Goal: Task Accomplishment & Management: Manage account settings

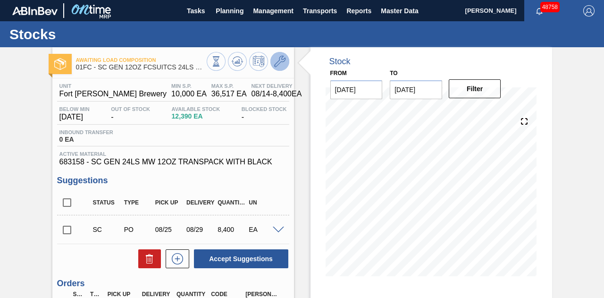
click at [279, 66] on icon at bounding box center [279, 61] width 11 height 11
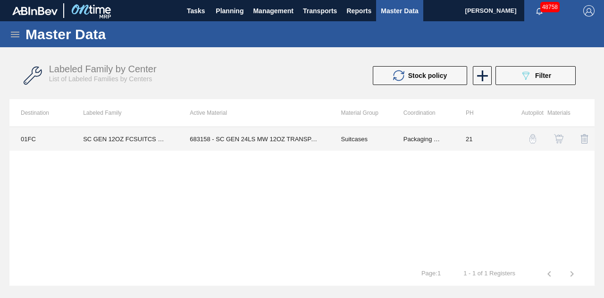
click at [393, 134] on td "Packaging Materials" at bounding box center [423, 139] width 62 height 24
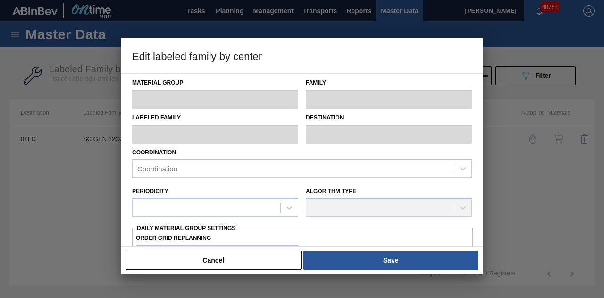
type input "Suitcases"
type input "SC GEN 12OZ FCSUITCS 24LS CAN GEN WHITE"
type input "01FC - Fort [PERSON_NAME] Brewery"
type input "21"
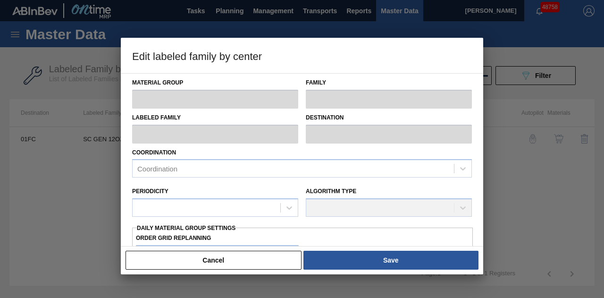
type input "10,000"
type input "36,517"
type input "10"
type input "12,652"
checkbox input "true"
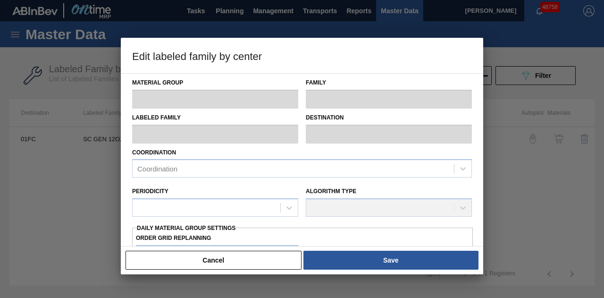
checkbox input "true"
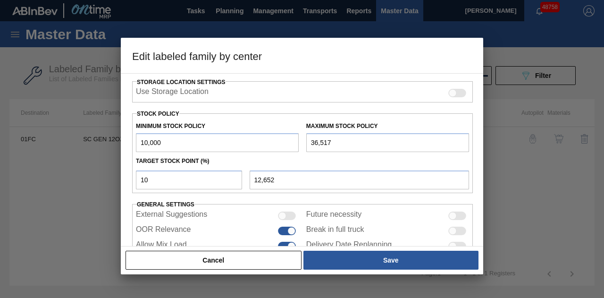
scroll to position [226, 0]
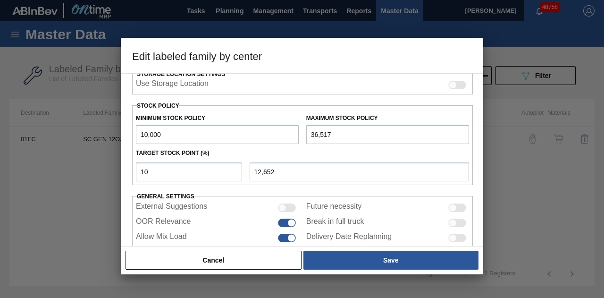
drag, startPoint x: 351, startPoint y: 132, endPoint x: 276, endPoint y: 145, distance: 76.6
click at [276, 145] on div "Minimum Stock Policy 10,000 Maximum Stock Policy 36,517 Target Stock Point (%) …" at bounding box center [302, 145] width 341 height 80
paste input "136,813"
type input "136,813"
type input "22,681"
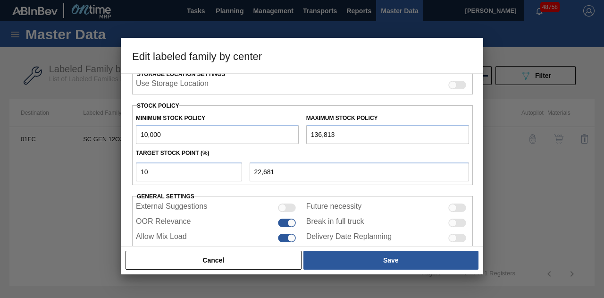
type input "136,813"
click at [276, 146] on div "Target Stock Point (%)" at bounding box center [302, 153] width 341 height 14
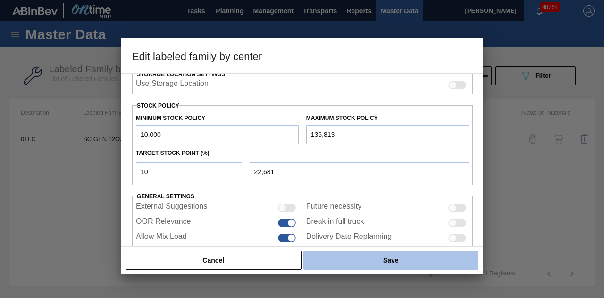
click at [353, 262] on button "Save" at bounding box center [390, 260] width 175 height 19
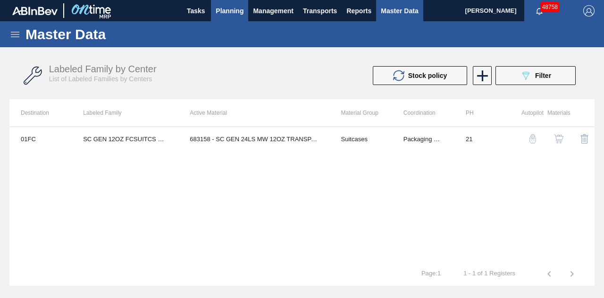
click at [232, 13] on span "Planning" at bounding box center [230, 10] width 28 height 11
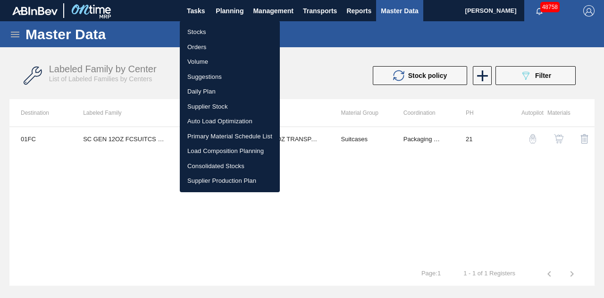
click at [216, 29] on li "Stocks" at bounding box center [230, 32] width 100 height 15
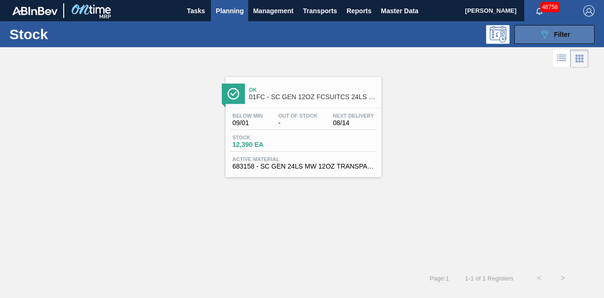
click at [539, 33] on icon "089F7B8B-B2A5-4AFE-B5C0-19BA573D28AC" at bounding box center [544, 34] width 11 height 11
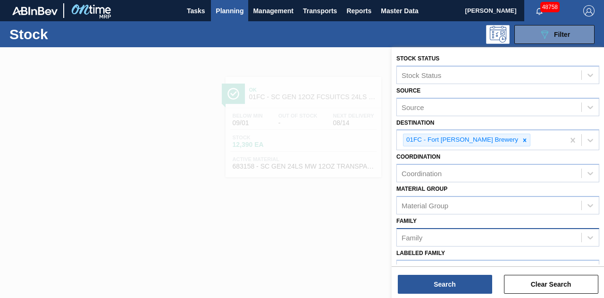
click at [446, 234] on div "Family" at bounding box center [489, 237] width 184 height 14
type input "6"
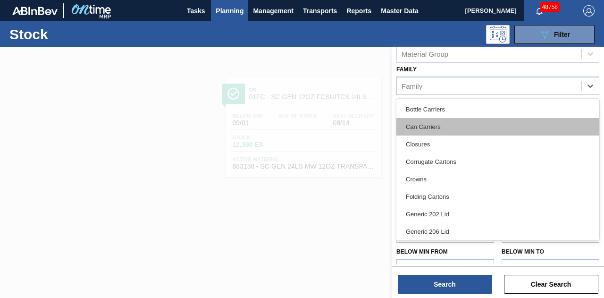
scroll to position [167, 0]
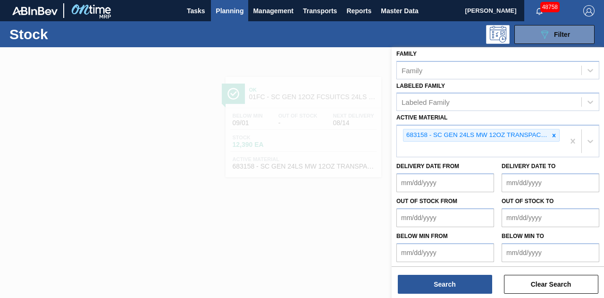
click at [333, 128] on div at bounding box center [302, 196] width 604 height 298
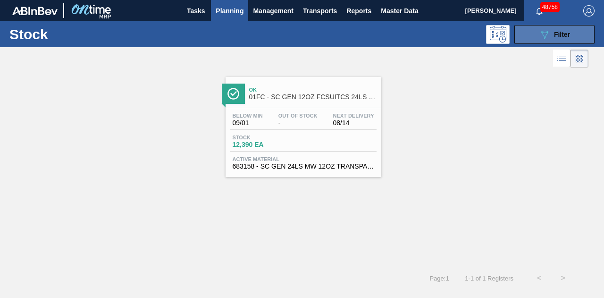
click at [560, 33] on span "Filter" at bounding box center [562, 35] width 16 height 8
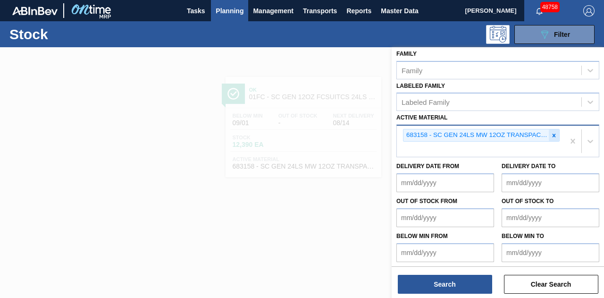
click at [554, 136] on icon at bounding box center [554, 135] width 7 height 7
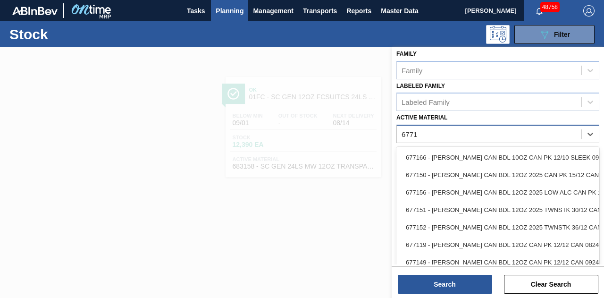
type Material "6771"
type Material "677143"
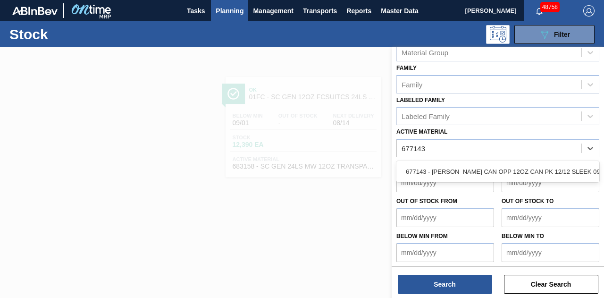
click at [439, 170] on div "677143 - [PERSON_NAME] CAN OPP 12OZ CAN PK 12/12 SLEEK 092" at bounding box center [497, 171] width 203 height 17
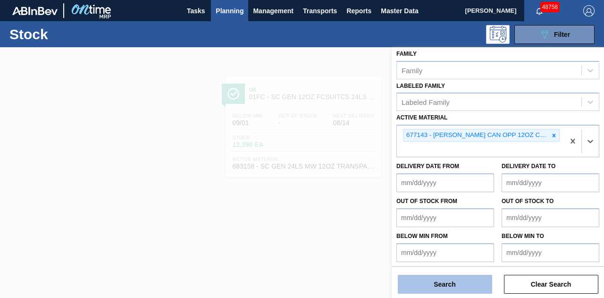
click at [478, 282] on button "Search" at bounding box center [445, 284] width 94 height 19
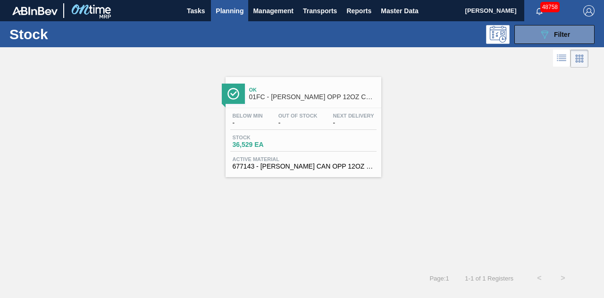
click at [283, 125] on span "-" at bounding box center [297, 122] width 39 height 7
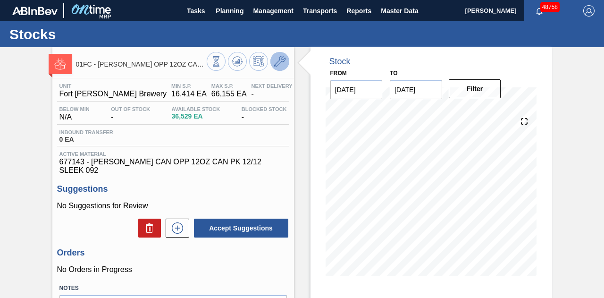
click at [281, 65] on icon at bounding box center [279, 61] width 11 height 11
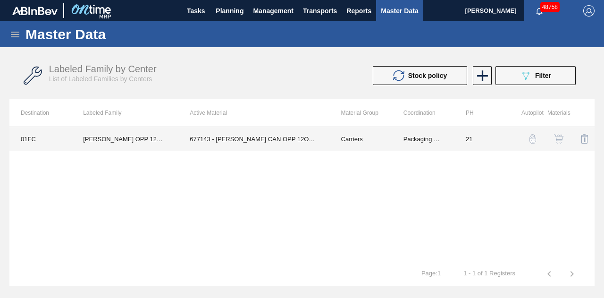
click at [297, 133] on td "677143 - [PERSON_NAME] CAN OPP 12OZ CAN PK 12/12 SLEEK 092" at bounding box center [253, 139] width 151 height 24
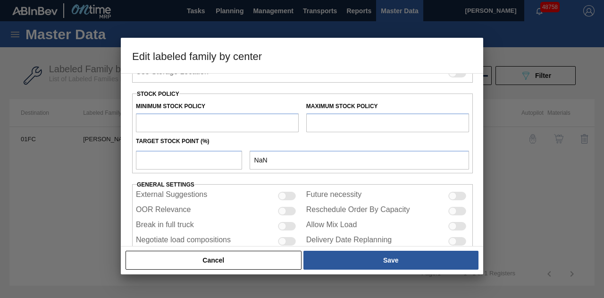
scroll to position [276, 0]
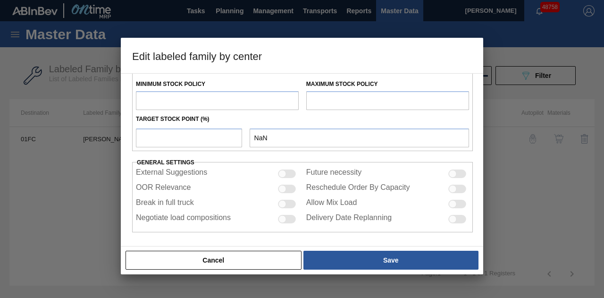
type input "Carriers"
type input "Can Carriers"
type input "[PERSON_NAME] OPP 12OZ CAN CAN PK 12/12 CAN SLEEK"
type input "01FC - Fort [PERSON_NAME] Brewery"
type input "21"
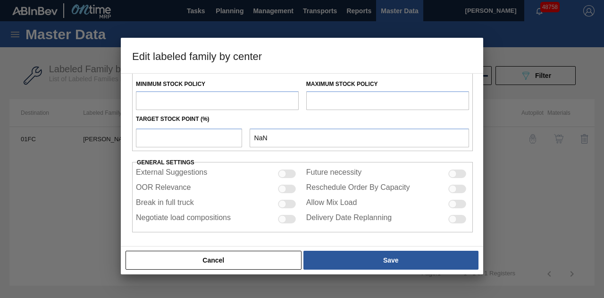
type input "16,414"
type input "66,155"
type input "0"
type input "16,414"
checkbox input "true"
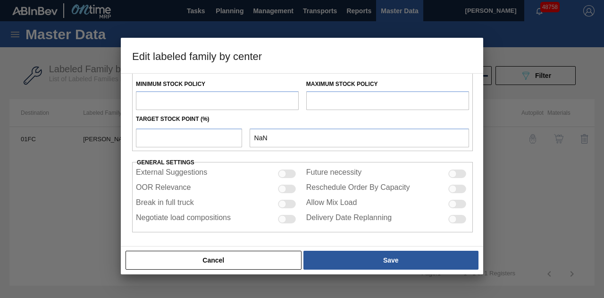
checkbox input "true"
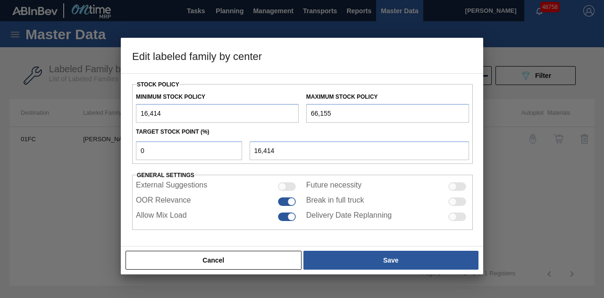
scroll to position [244, 0]
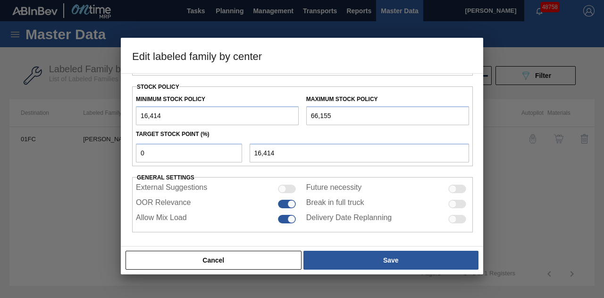
drag, startPoint x: 174, startPoint y: 114, endPoint x: 94, endPoint y: 115, distance: 79.7
click at [94, 115] on div "Edit labeled family by center Material Group Carriers Family Can Carriers Label…" at bounding box center [302, 149] width 604 height 298
type input "0"
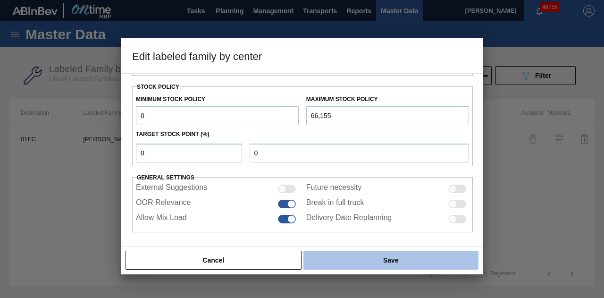
type input "0"
click at [363, 259] on button "Save" at bounding box center [390, 260] width 175 height 19
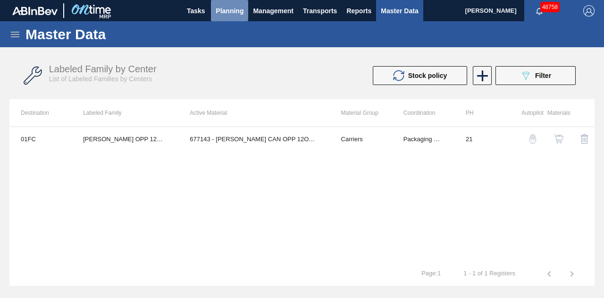
click at [227, 17] on button "Planning" at bounding box center [229, 10] width 37 height 21
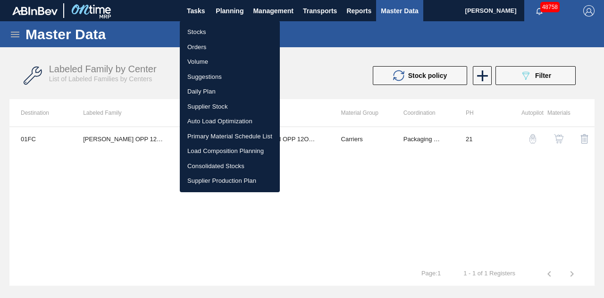
click at [199, 32] on li "Stocks" at bounding box center [230, 32] width 100 height 15
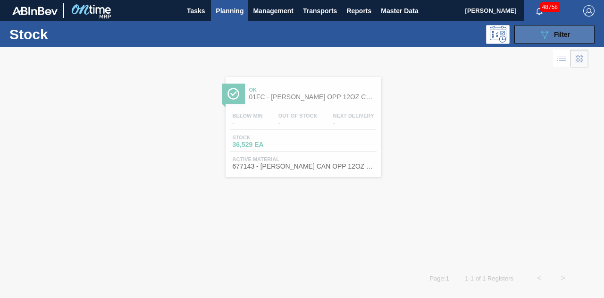
click at [567, 36] on span "Filter" at bounding box center [562, 35] width 16 height 8
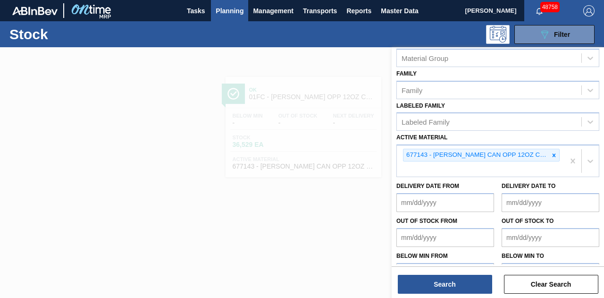
scroll to position [167, 0]
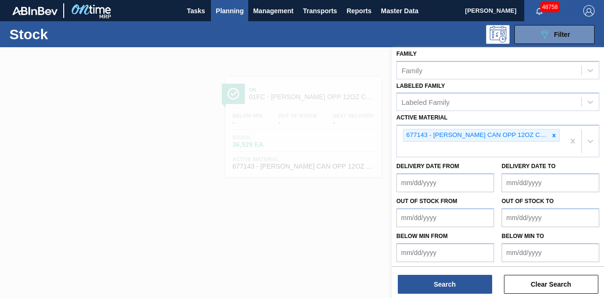
click at [555, 134] on icon at bounding box center [554, 135] width 7 height 7
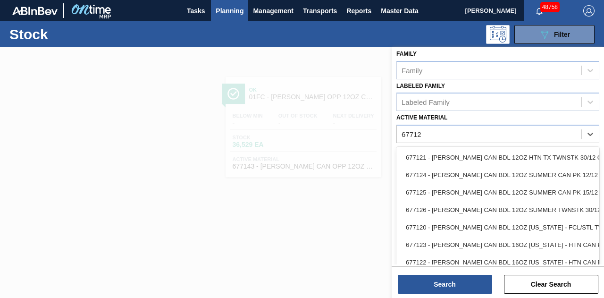
type Material "677120"
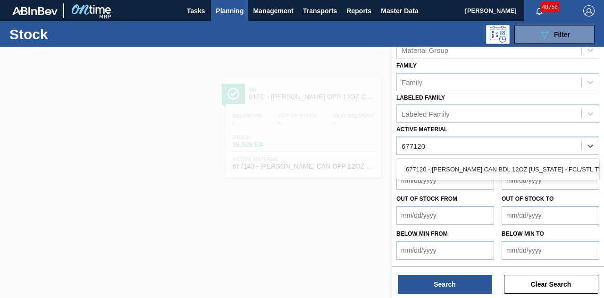
scroll to position [153, 0]
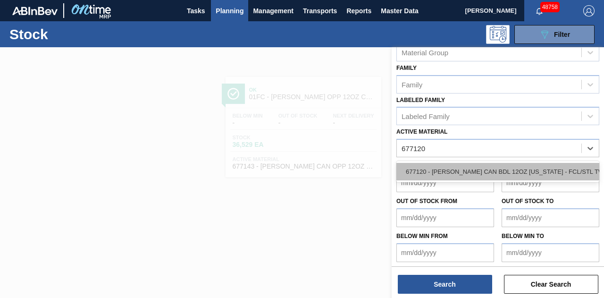
click at [486, 166] on div "677120 - [PERSON_NAME] CAN BDL 12OZ [US_STATE] - FCL/STL TWNSTK" at bounding box center [497, 171] width 203 height 17
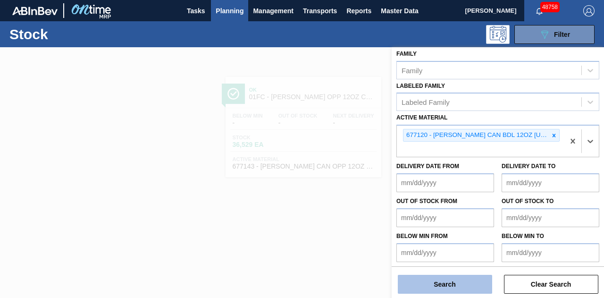
click at [423, 284] on button "Search" at bounding box center [445, 284] width 94 height 19
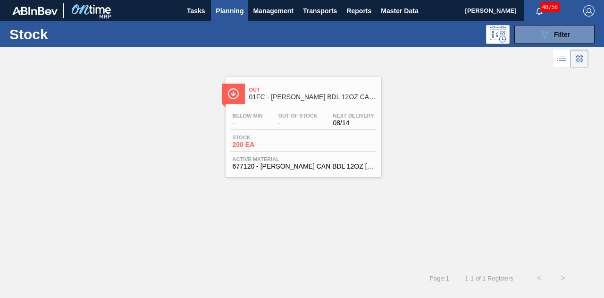
click at [310, 137] on div "Stock 200 EA" at bounding box center [303, 142] width 146 height 17
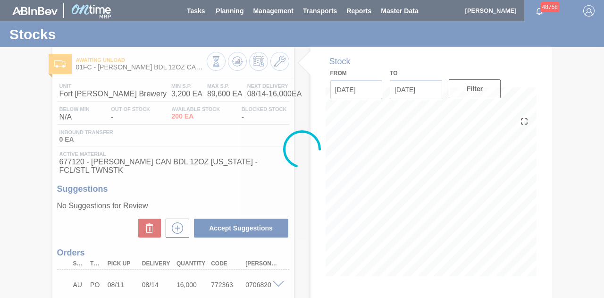
click at [282, 65] on div at bounding box center [302, 149] width 604 height 298
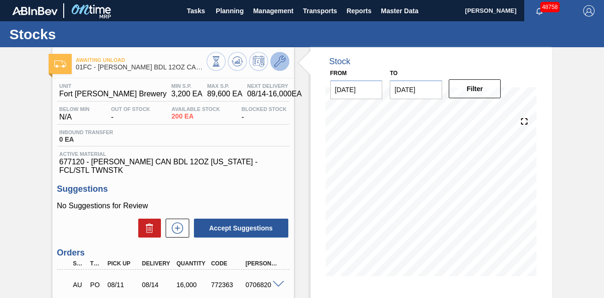
click at [280, 65] on icon at bounding box center [279, 61] width 11 height 11
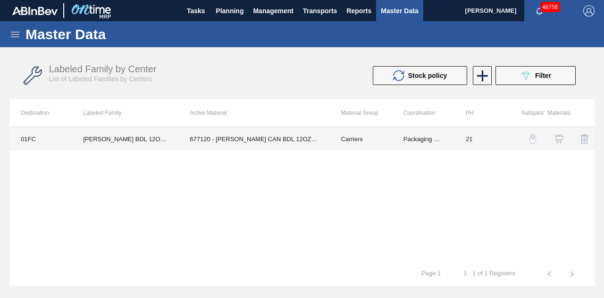
click at [287, 146] on td "677120 - [PERSON_NAME] CAN BDL 12OZ [US_STATE] - FCL/STL TWNSTK" at bounding box center [253, 139] width 151 height 24
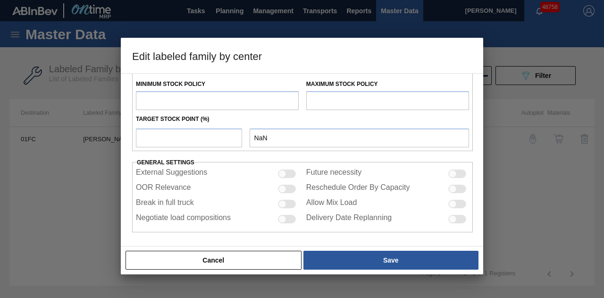
type input "Carriers"
type input "Can Carriers"
type input "[PERSON_NAME] BDL 12OZ CAN TWNSTK 30/12 [GEOGRAPHIC_DATA]"
type input "01FC - Fort [PERSON_NAME] Brewery"
type input "21"
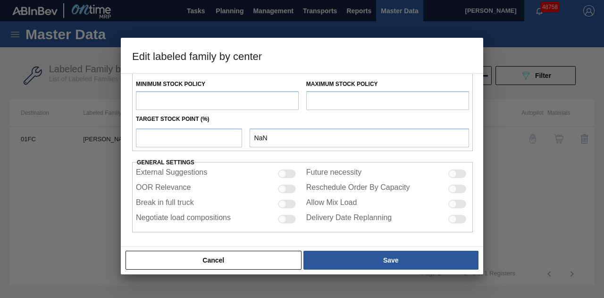
type input "3,200"
type input "89,600"
type input "0"
type input "3,200"
checkbox input "true"
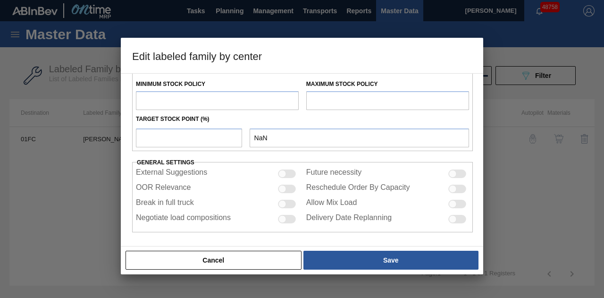
checkbox input "true"
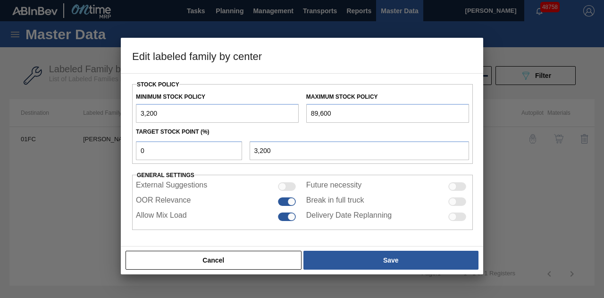
scroll to position [244, 0]
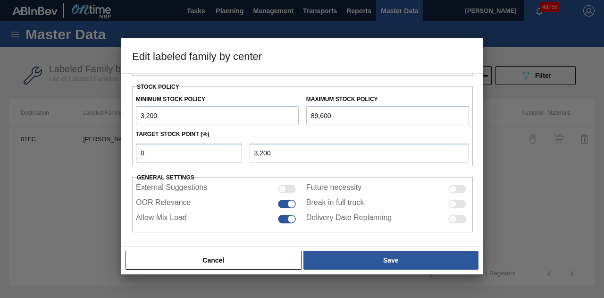
drag, startPoint x: 192, startPoint y: 116, endPoint x: 57, endPoint y: 130, distance: 136.1
click at [57, 129] on div "Edit labeled family by center Material Group Carriers Family Can Carriers Label…" at bounding box center [302, 149] width 604 height 298
type input "0"
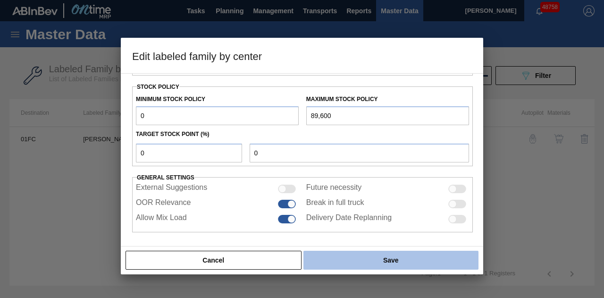
type input "0"
click at [427, 260] on button "Save" at bounding box center [390, 260] width 175 height 19
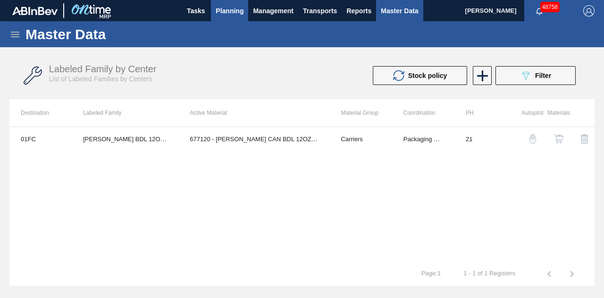
click at [224, 8] on span "Planning" at bounding box center [230, 10] width 28 height 11
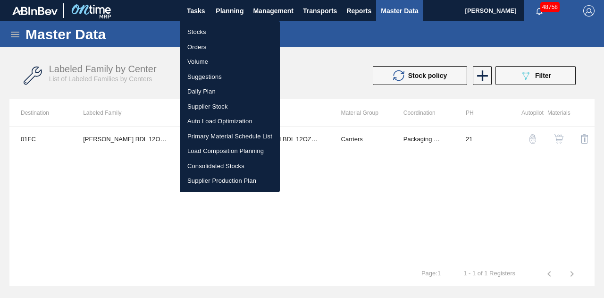
click at [208, 31] on li "Stocks" at bounding box center [230, 32] width 100 height 15
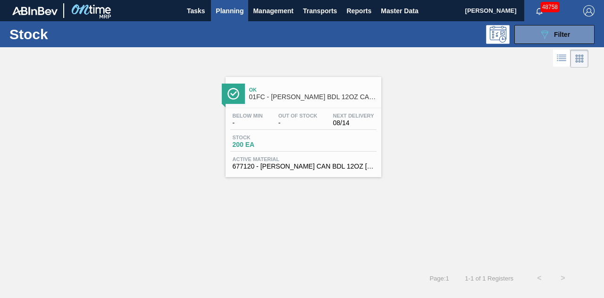
click at [319, 149] on div "Stock 200 EA" at bounding box center [303, 142] width 146 height 17
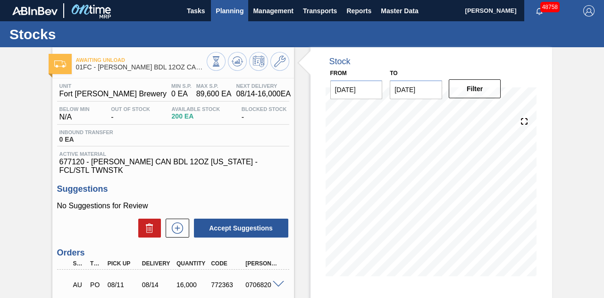
click at [233, 14] on span "Planning" at bounding box center [230, 10] width 28 height 11
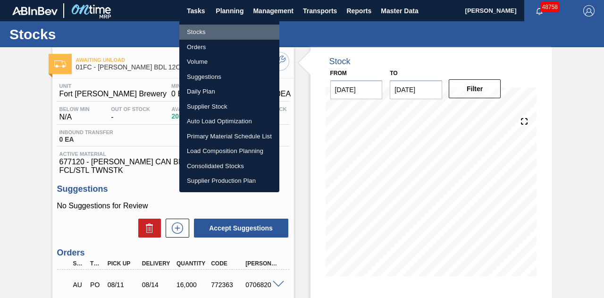
click at [203, 30] on li "Stocks" at bounding box center [229, 32] width 100 height 15
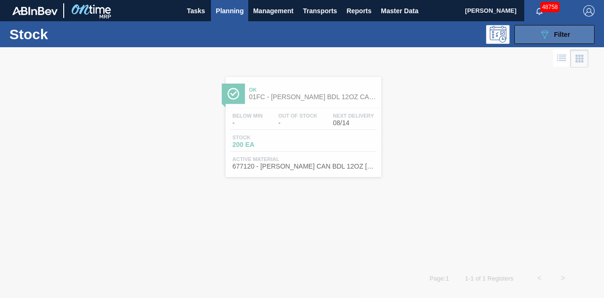
click at [568, 33] on span "Filter" at bounding box center [562, 35] width 16 height 8
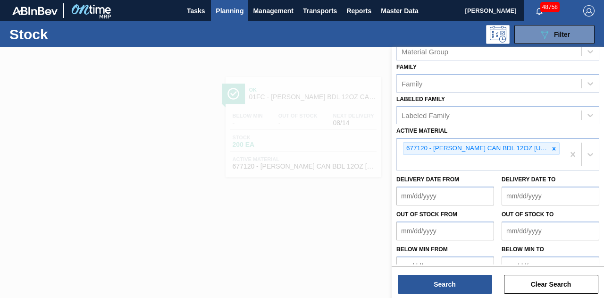
scroll to position [167, 0]
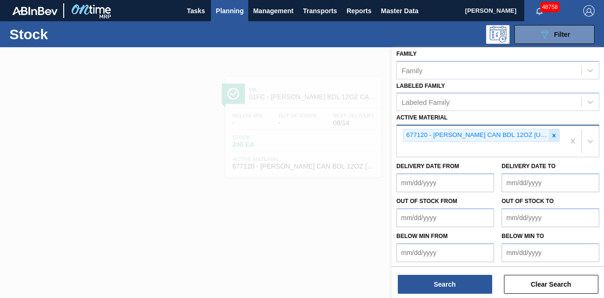
click at [556, 135] on icon at bounding box center [554, 135] width 7 height 7
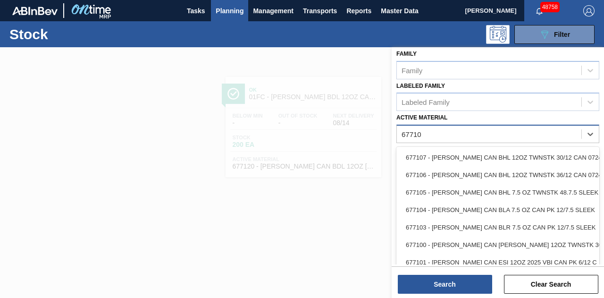
type Material "677107"
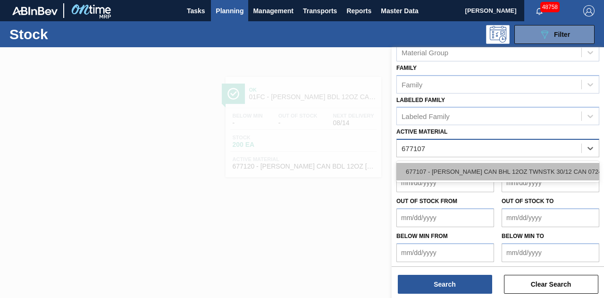
click at [498, 170] on div "677107 - [PERSON_NAME] CAN BHL 12OZ TWNSTK 30/12 CAN 0724" at bounding box center [497, 171] width 203 height 17
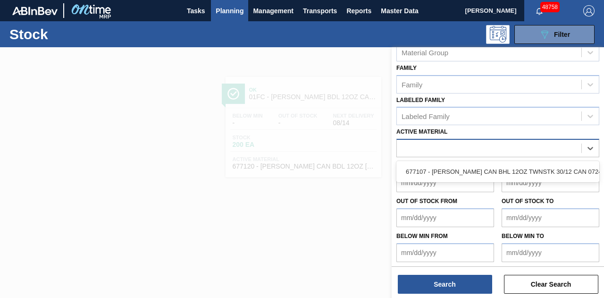
scroll to position [167, 0]
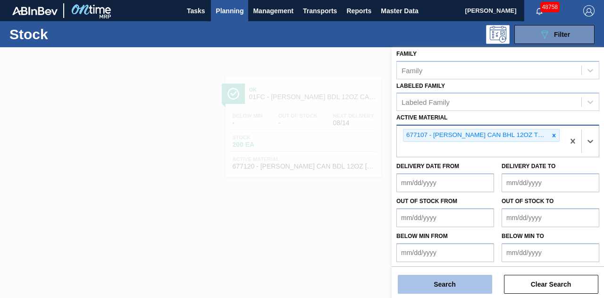
click at [448, 282] on button "Search" at bounding box center [445, 284] width 94 height 19
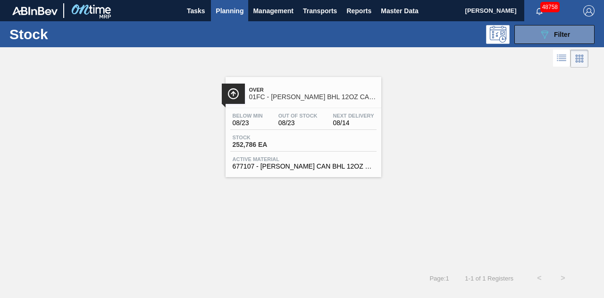
click at [328, 139] on div "Stock 252,786 EA" at bounding box center [303, 142] width 146 height 17
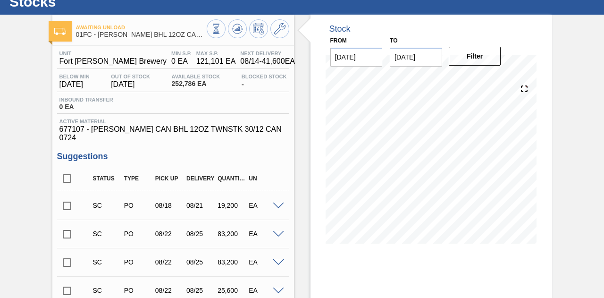
scroll to position [47, 0]
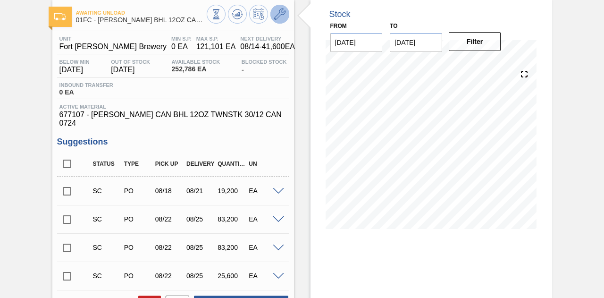
click at [278, 13] on icon at bounding box center [279, 13] width 11 height 11
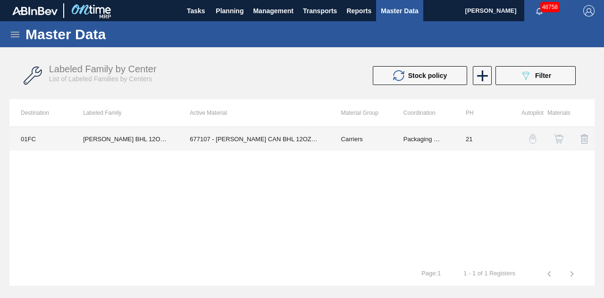
click at [282, 142] on td "677107 - [PERSON_NAME] CAN BHL 12OZ TWNSTK 30/12 CAN 0724" at bounding box center [253, 139] width 151 height 24
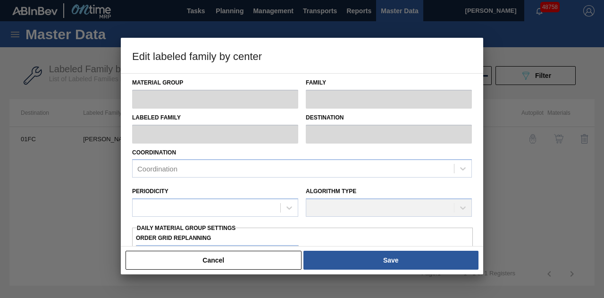
type input "Carriers"
type input "Can Carriers"
type input "[PERSON_NAME] BHL 12OZ CAN TWNSTK 30/12 CAN AQUEOUS"
type input "01FC - Fort [PERSON_NAME] Brewery"
type input "21"
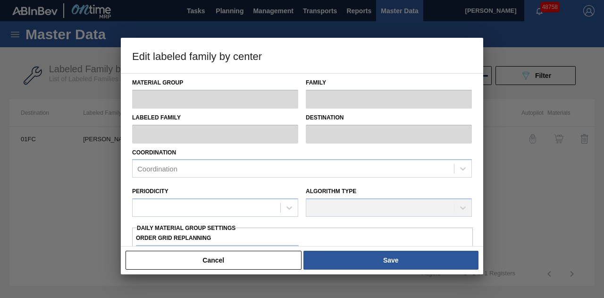
type input "0"
type input "121,101"
type input "0"
checkbox input "true"
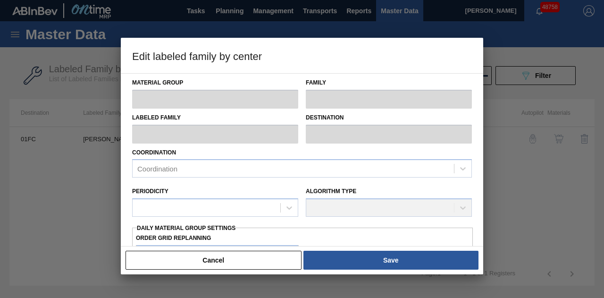
checkbox input "true"
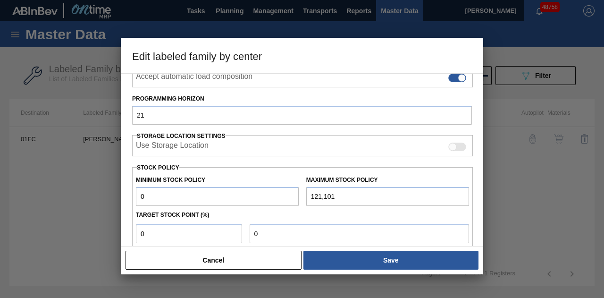
scroll to position [236, 0]
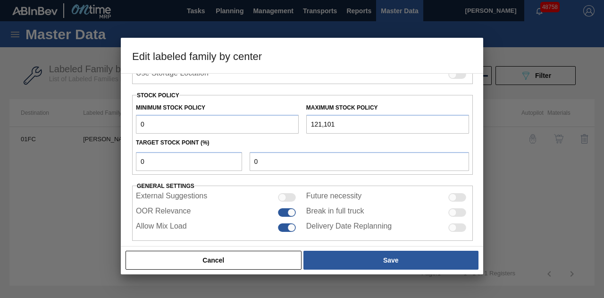
drag, startPoint x: 347, startPoint y: 122, endPoint x: 299, endPoint y: 123, distance: 48.6
click at [299, 123] on div "Minimum Stock Policy 0 Maximum Stock Policy 121,101" at bounding box center [302, 116] width 341 height 35
paste input "246,004"
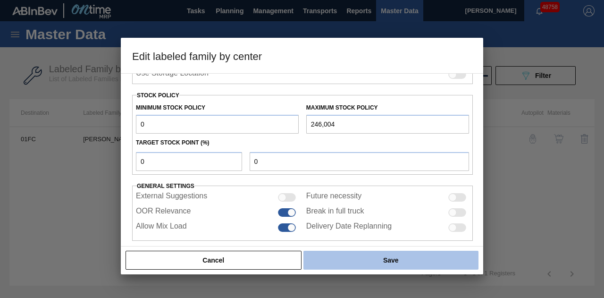
type input "246,004"
click at [413, 256] on button "Save" at bounding box center [390, 260] width 175 height 19
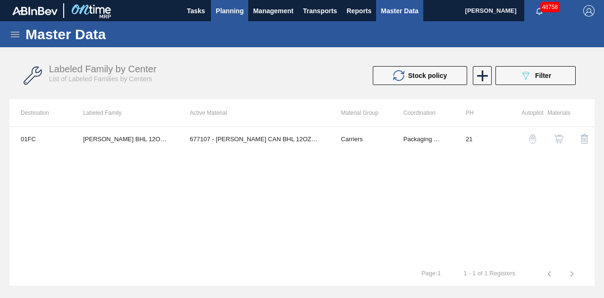
click at [232, 13] on span "Planning" at bounding box center [230, 10] width 28 height 11
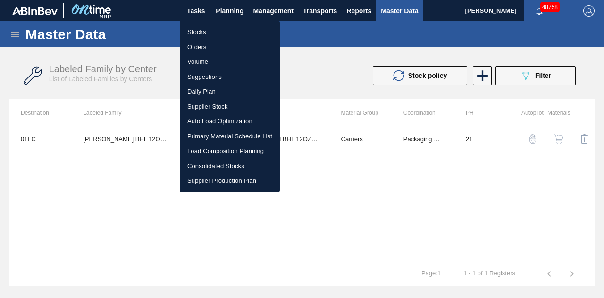
click at [203, 34] on li "Stocks" at bounding box center [230, 32] width 100 height 15
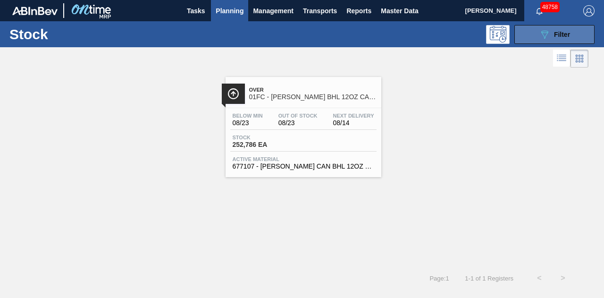
click at [554, 38] on div "089F7B8B-B2A5-4AFE-B5C0-19BA573D28AC Filter" at bounding box center [554, 34] width 31 height 11
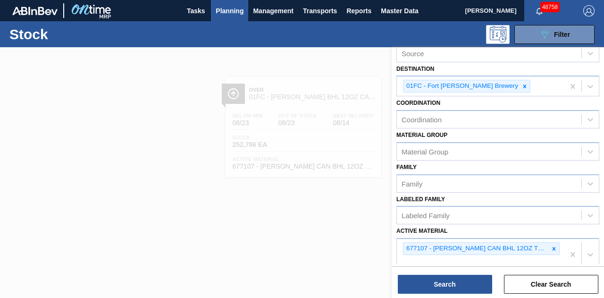
scroll to position [142, 0]
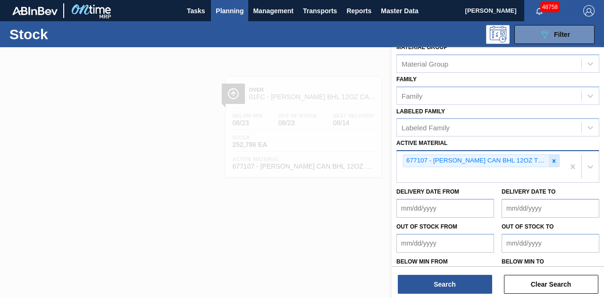
click at [551, 155] on div at bounding box center [554, 161] width 10 height 12
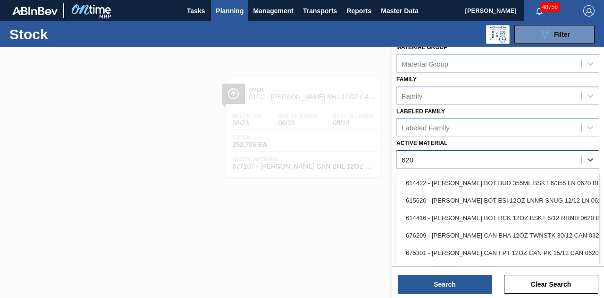
type Material "620"
type Material "620886"
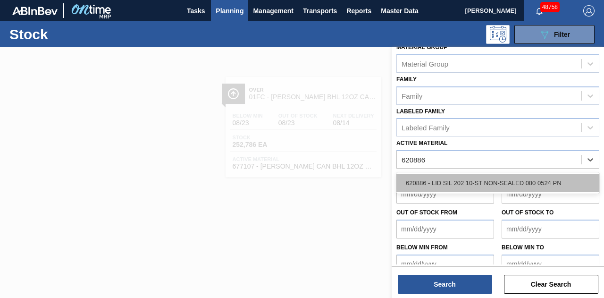
click at [511, 179] on div "620886 - LID SIL 202 10-ST NON-SEALED 080 0524 PN" at bounding box center [497, 182] width 203 height 17
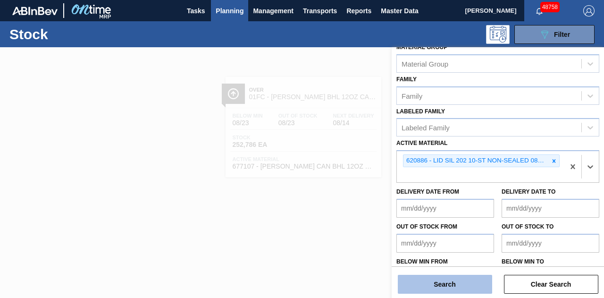
click at [453, 287] on button "Search" at bounding box center [445, 284] width 94 height 19
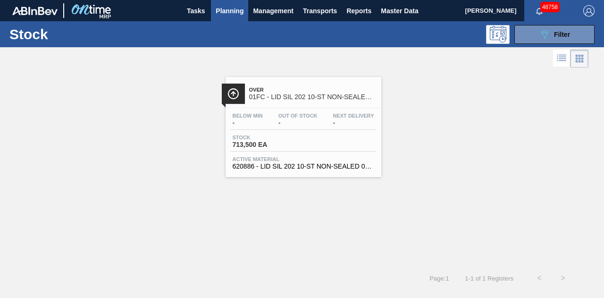
click at [334, 137] on div "Stock 713,500 EA" at bounding box center [303, 142] width 146 height 17
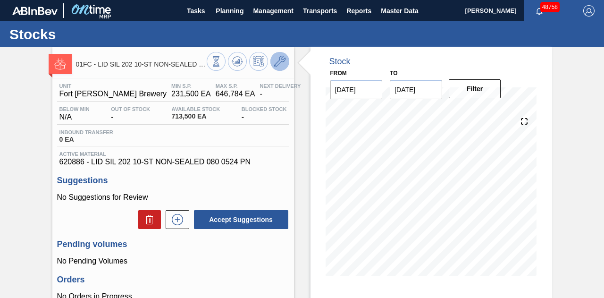
click at [275, 56] on icon at bounding box center [279, 61] width 11 height 11
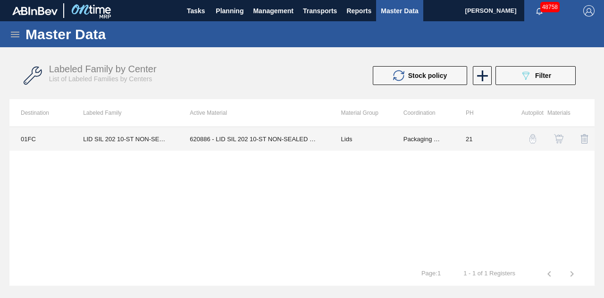
click at [253, 138] on td "620886 - LID SIL 202 10-ST NON-SEALED 080 0524 PN" at bounding box center [253, 139] width 151 height 24
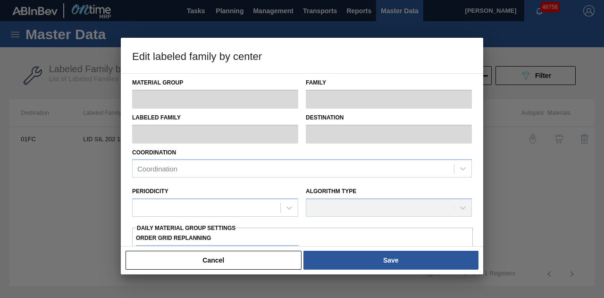
type input "Lids"
type input "Generic 202 Lid"
type input "LID SIL 202 10-ST NON-SEALED 080 1118 PN"
type input "01FC - Fort [PERSON_NAME] Brewery"
type input "0"
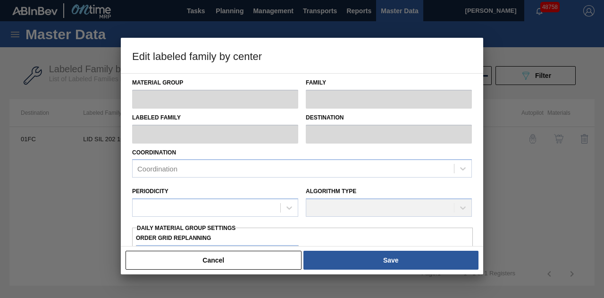
type input "21"
type input "231,500"
type input "646,784"
type input "0"
type input "231,500"
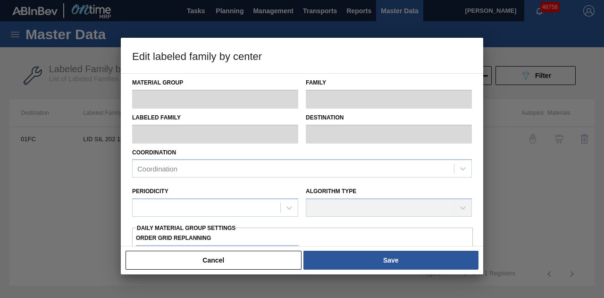
checkbox input "true"
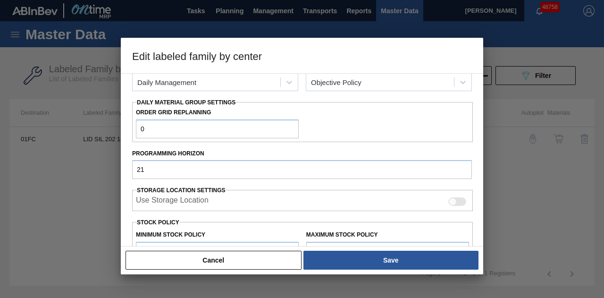
scroll to position [189, 0]
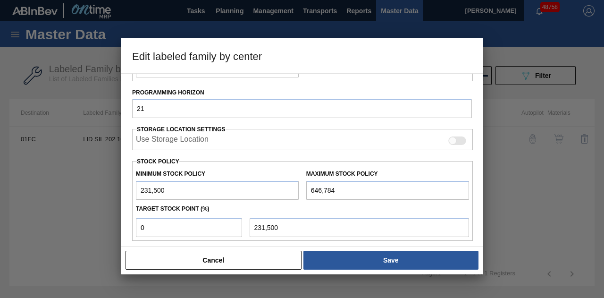
drag, startPoint x: 179, startPoint y: 189, endPoint x: 77, endPoint y: 193, distance: 102.0
click at [77, 193] on div "Edit labeled family by center Material Group Lids Family Generic 202 Lid Labele…" at bounding box center [302, 149] width 604 height 298
type input "0"
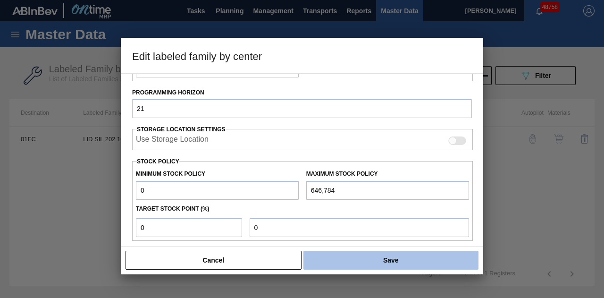
type input "0"
click at [426, 258] on button "Save" at bounding box center [390, 260] width 175 height 19
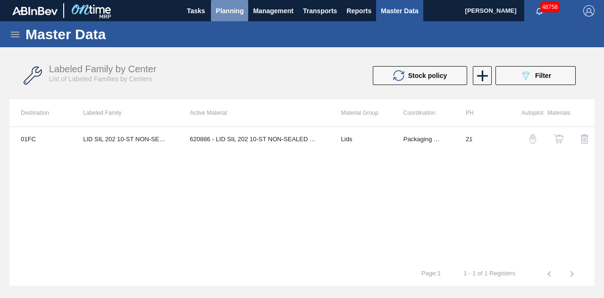
click at [225, 16] on span "Planning" at bounding box center [230, 10] width 28 height 11
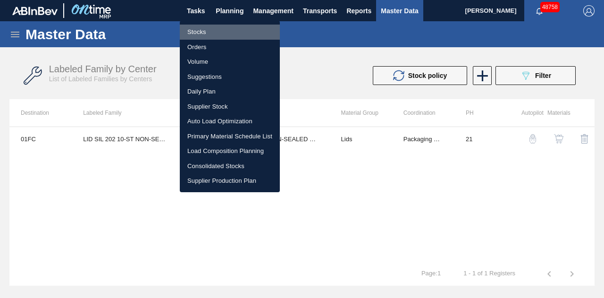
click at [209, 33] on li "Stocks" at bounding box center [230, 32] width 100 height 15
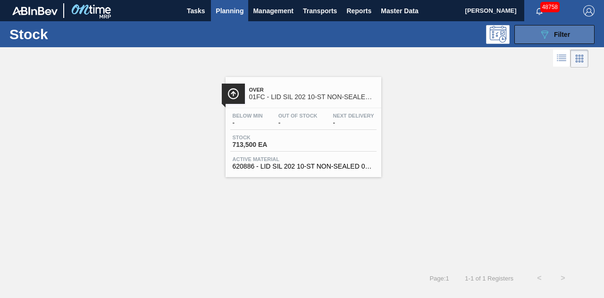
click at [537, 34] on button "089F7B8B-B2A5-4AFE-B5C0-19BA573D28AC Filter" at bounding box center [554, 34] width 80 height 19
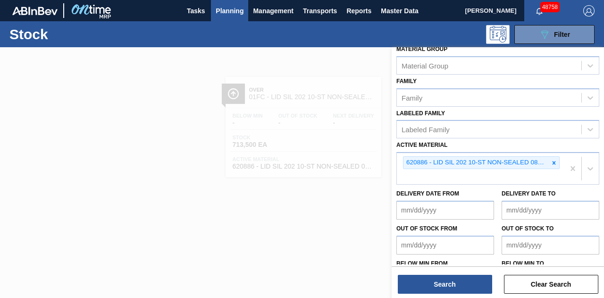
scroll to position [142, 0]
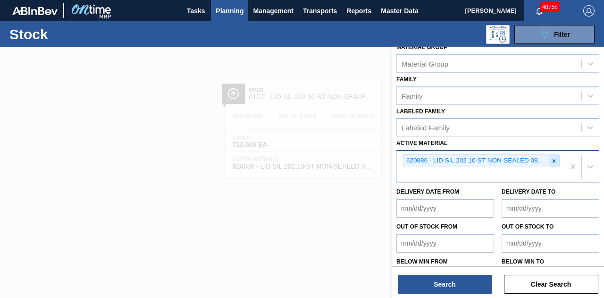
click at [554, 158] on icon at bounding box center [554, 161] width 7 height 7
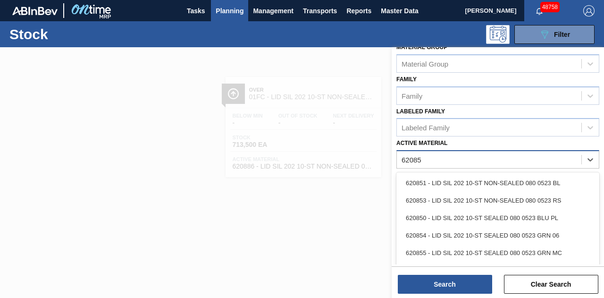
type Material "620854"
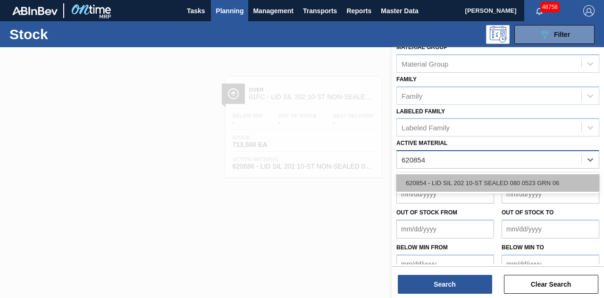
click at [537, 183] on div "620854 - LID SIL 202 10-ST SEALED 080 0523 GRN 06" at bounding box center [497, 182] width 203 height 17
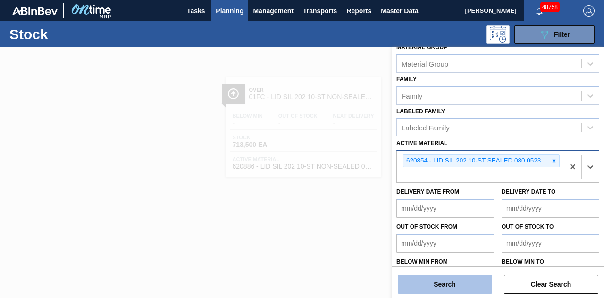
click at [462, 284] on button "Search" at bounding box center [445, 284] width 94 height 19
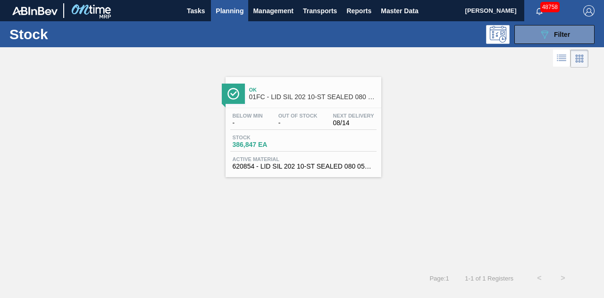
click at [306, 146] on div "Stock 386,847 EA" at bounding box center [303, 142] width 146 height 17
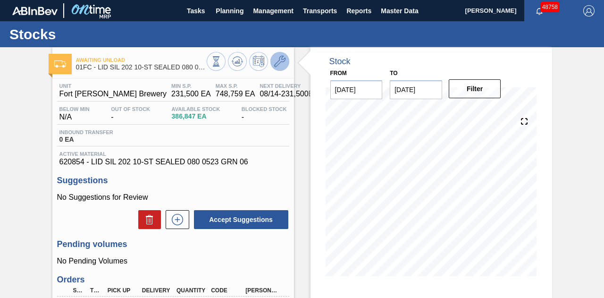
click at [279, 62] on icon at bounding box center [279, 61] width 11 height 11
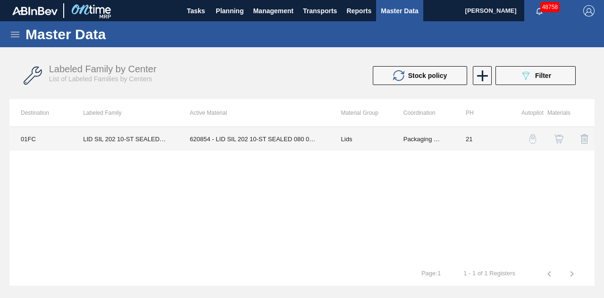
click at [265, 131] on td "620854 - LID SIL 202 10-ST SEALED 080 0523 GRN 06" at bounding box center [253, 139] width 151 height 24
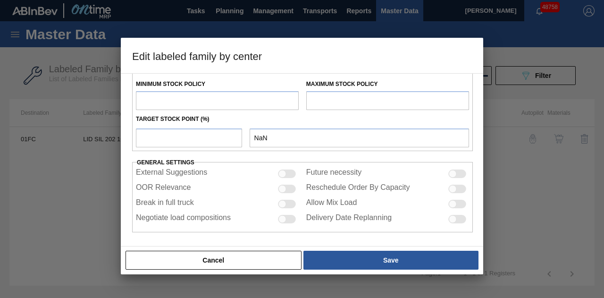
type input "Lids"
type input "Generic 202 Lid"
type input "LID SIL 202 10-ST SEALED 080 0618 GRN 06"
type input "01FC - Fort [PERSON_NAME] Brewery"
type input "0"
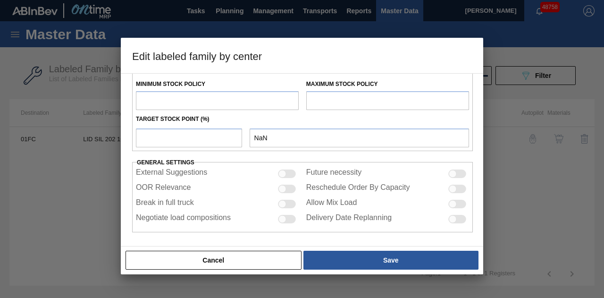
type input "21"
type input "231,500"
type input "748,759"
type input "0"
type input "231,500"
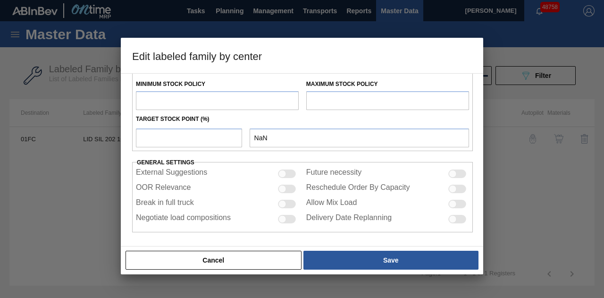
checkbox input "true"
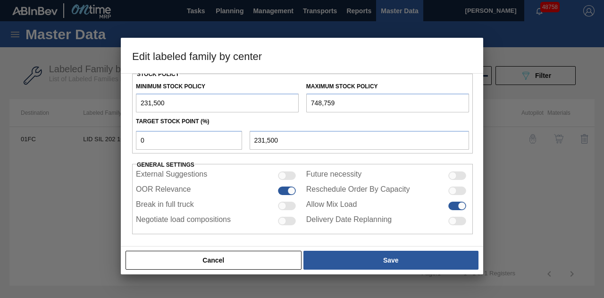
scroll to position [278, 0]
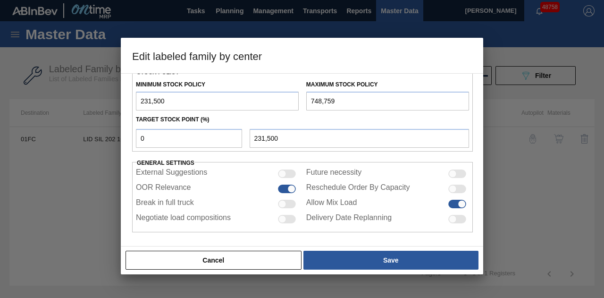
drag, startPoint x: 175, startPoint y: 100, endPoint x: 110, endPoint y: 108, distance: 65.7
click at [110, 108] on div "Edit labeled family by center Material Group Lids Family Generic 202 Lid Labele…" at bounding box center [302, 149] width 604 height 298
type input "0"
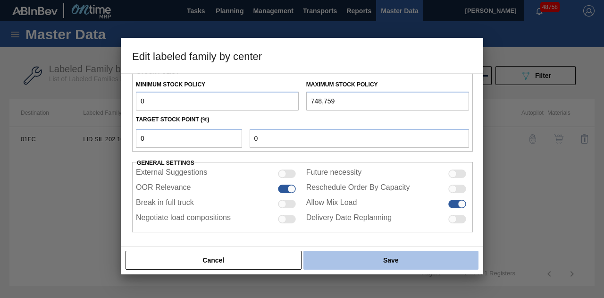
type input "0"
click at [392, 262] on button "Save" at bounding box center [390, 260] width 175 height 19
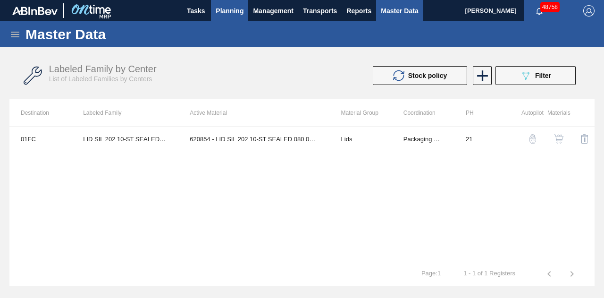
click at [230, 8] on span "Planning" at bounding box center [230, 10] width 28 height 11
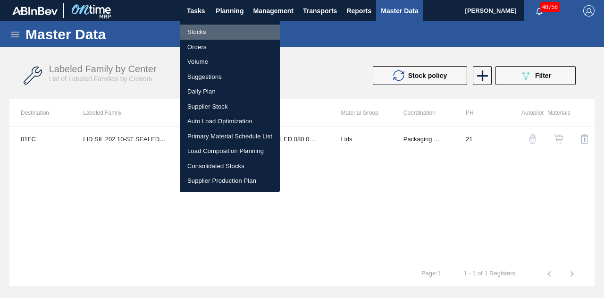
drag, startPoint x: 206, startPoint y: 31, endPoint x: 407, endPoint y: 78, distance: 206.9
click at [206, 31] on li "Stocks" at bounding box center [230, 32] width 100 height 15
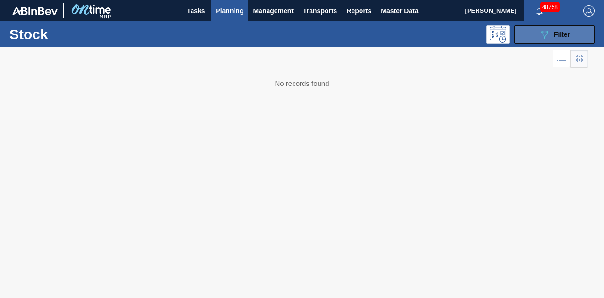
click at [536, 25] on button "089F7B8B-B2A5-4AFE-B5C0-19BA573D28AC Filter" at bounding box center [554, 34] width 80 height 19
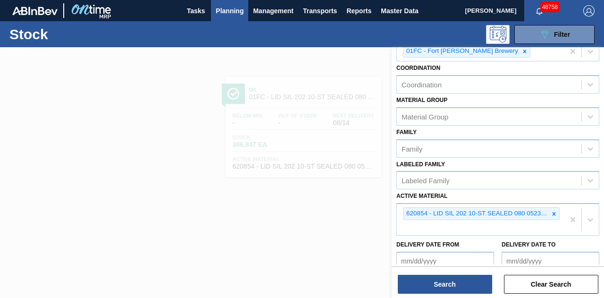
scroll to position [94, 0]
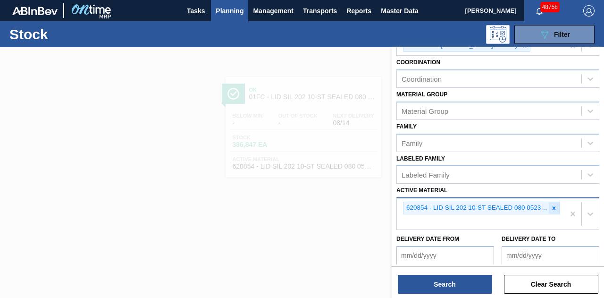
click at [555, 207] on icon at bounding box center [554, 208] width 7 height 7
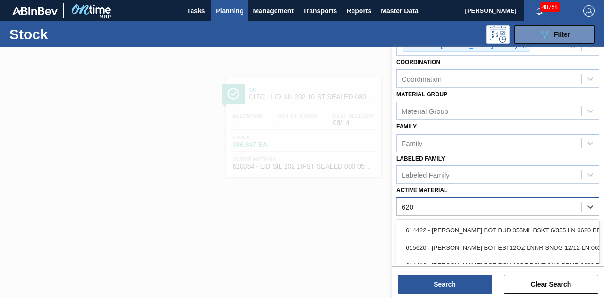
type Material "620"
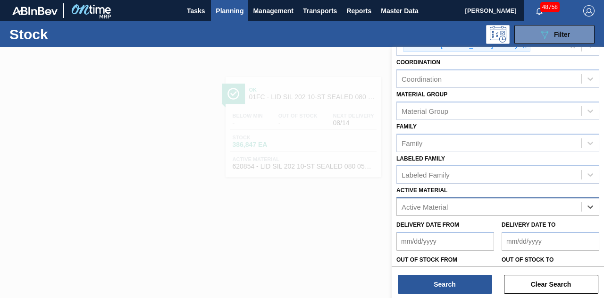
click at [500, 204] on div "Active Material" at bounding box center [489, 207] width 184 height 14
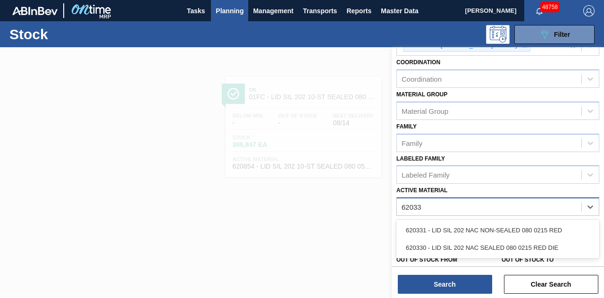
type Material "620331"
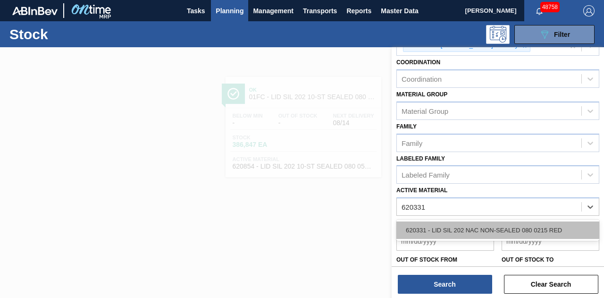
click at [490, 227] on div "620331 - LID SIL 202 NAC NON-SEALED 080 0215 RED" at bounding box center [497, 229] width 203 height 17
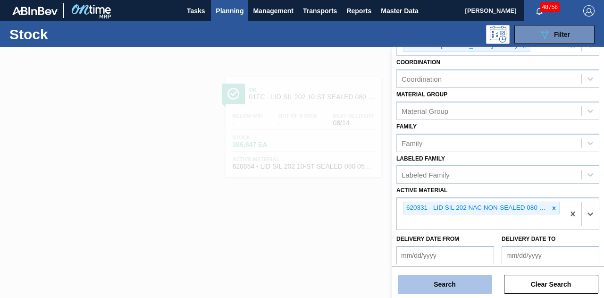
click at [460, 282] on button "Search" at bounding box center [445, 284] width 94 height 19
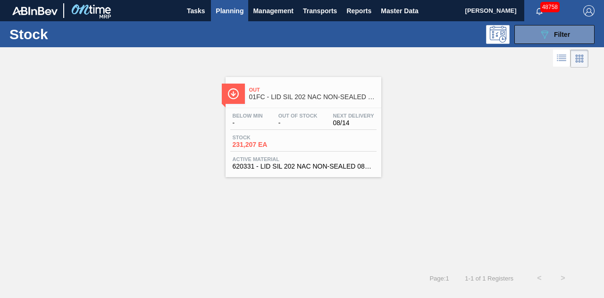
click at [310, 145] on div "Stock 231,207 EA" at bounding box center [303, 142] width 146 height 17
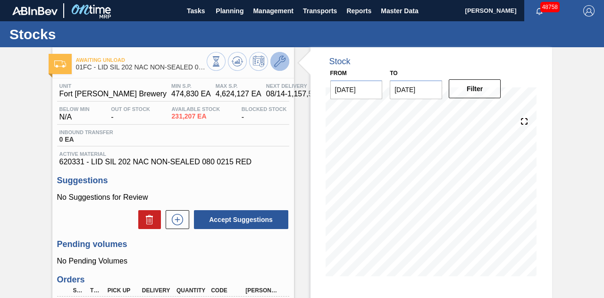
click at [277, 64] on icon at bounding box center [279, 61] width 11 height 11
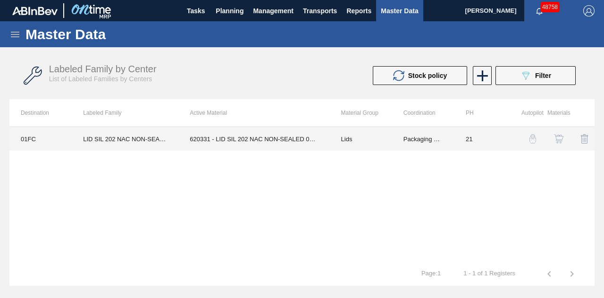
click at [244, 134] on td "620331 - LID SIL 202 NAC NON-SEALED 080 0215 RED" at bounding box center [253, 139] width 151 height 24
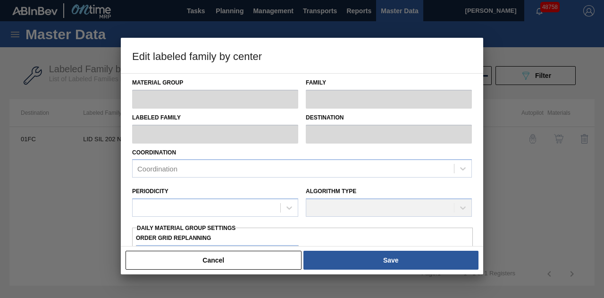
type input "Lids"
type input "Generic 202 Lid"
type input "LID SIL 202 NAC NON-SEALED 080 0215 RED"
type input "01FC - Fort [PERSON_NAME] Brewery"
type input "0"
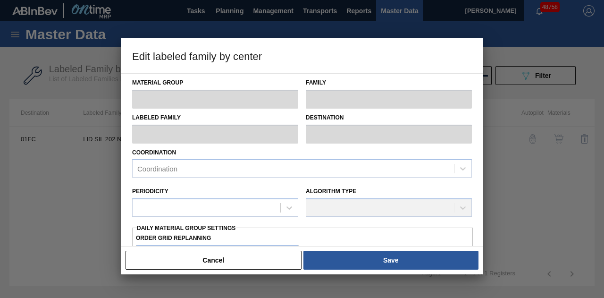
type input "21"
type input "474,830"
type input "4,624,127"
type input "29"
type input "1,678,126"
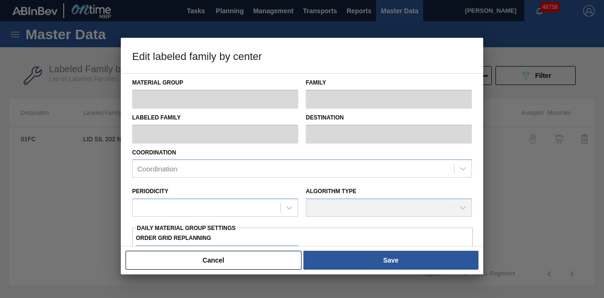
checkbox input "true"
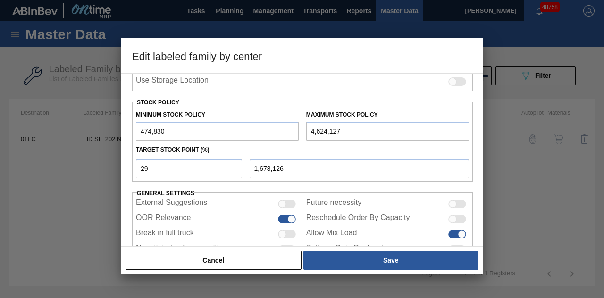
scroll to position [278, 0]
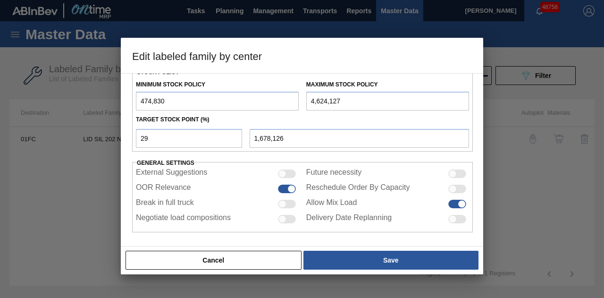
drag, startPoint x: 353, startPoint y: 93, endPoint x: 246, endPoint y: 99, distance: 107.7
click at [246, 99] on div "Minimum Stock Policy 474,830 Maximum Stock Policy 4,624,127" at bounding box center [302, 92] width 341 height 35
paste input "557,829"
type input "4,557,829"
type input "1,658,900"
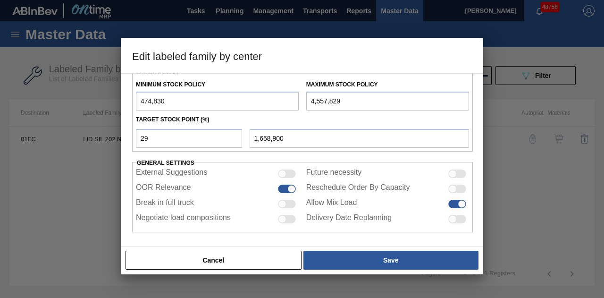
type input "4,557,829"
